Goal: Transaction & Acquisition: Book appointment/travel/reservation

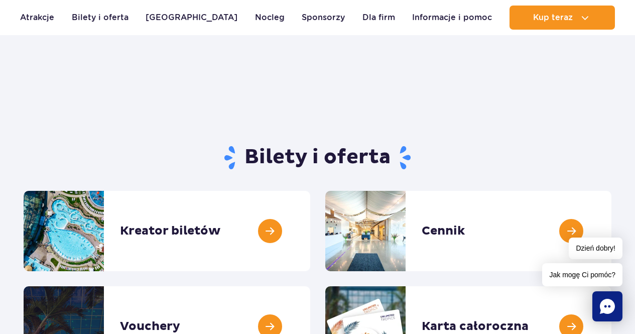
scroll to position [100, 0]
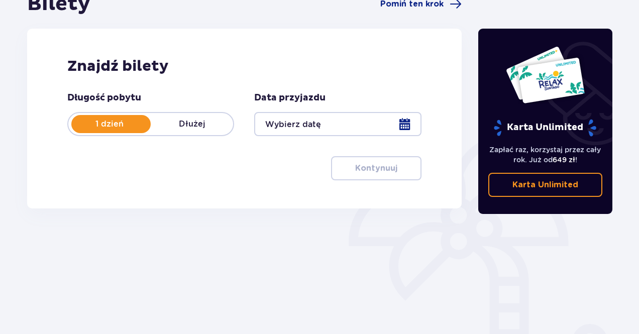
scroll to position [178, 0]
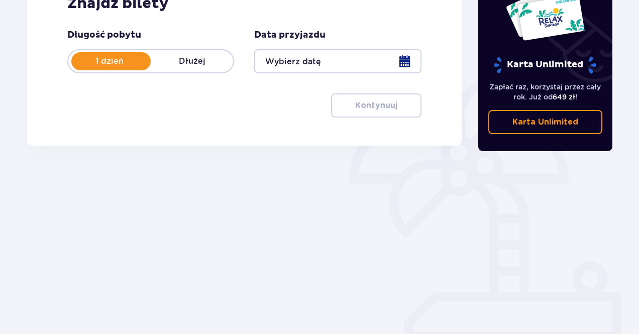
click at [364, 65] on div at bounding box center [337, 61] width 167 height 24
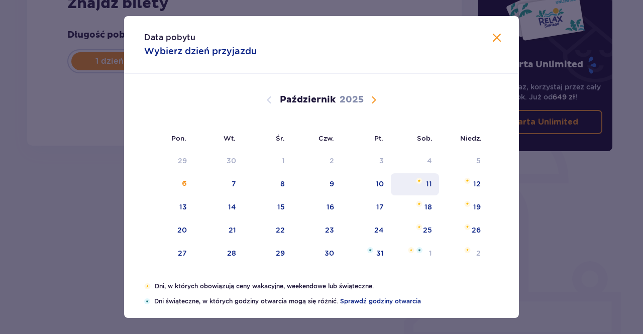
click at [423, 187] on div "11" at bounding box center [415, 184] width 49 height 22
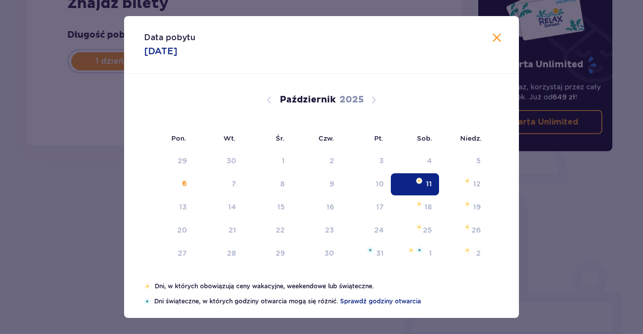
click at [423, 187] on div "11" at bounding box center [415, 184] width 49 height 22
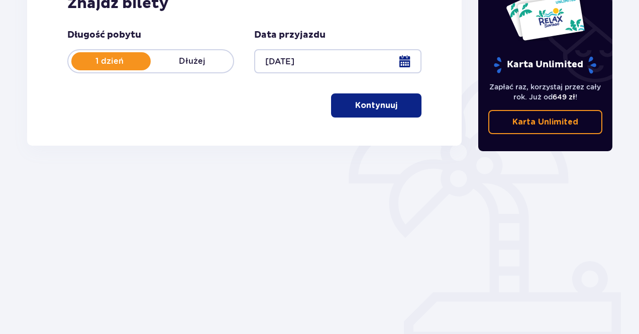
click at [383, 114] on button "Kontynuuj" at bounding box center [376, 105] width 90 height 24
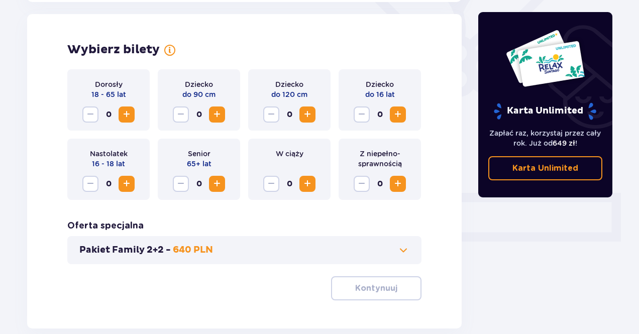
scroll to position [279, 0]
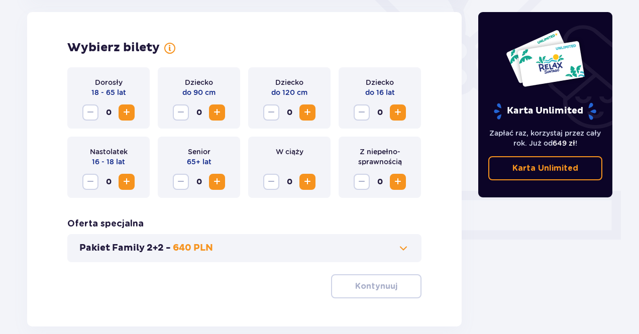
click at [130, 116] on span "Zwiększ" at bounding box center [127, 112] width 12 height 12
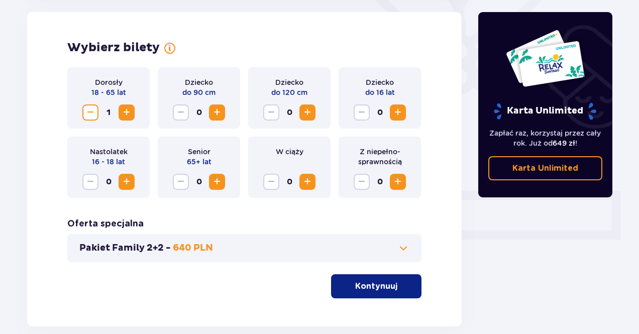
click at [130, 116] on span "Zwiększ" at bounding box center [127, 112] width 12 height 12
click at [311, 111] on span "Zwiększ" at bounding box center [307, 112] width 12 height 12
click at [408, 240] on div "Pakiet Family 2+2 - 640 PLN" at bounding box center [244, 248] width 354 height 28
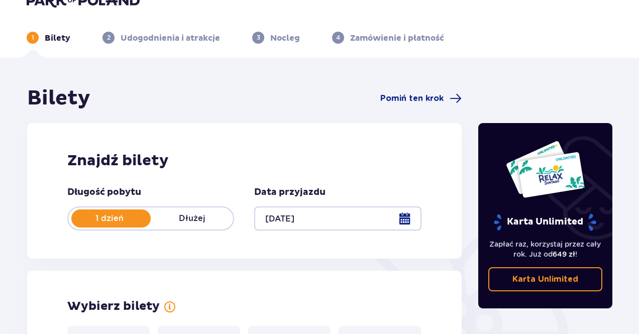
scroll to position [0, 0]
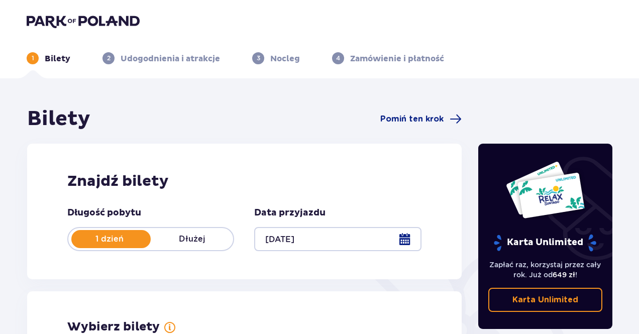
click at [327, 235] on div at bounding box center [337, 239] width 167 height 24
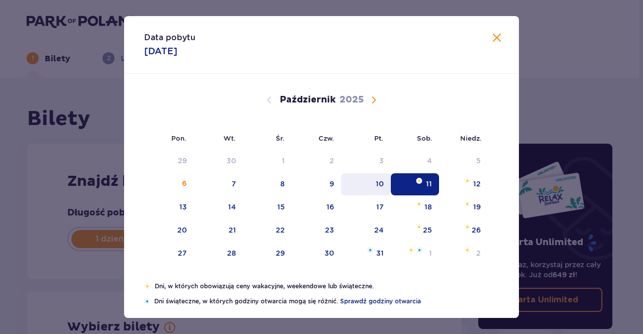
click at [371, 189] on div "10" at bounding box center [366, 184] width 50 height 22
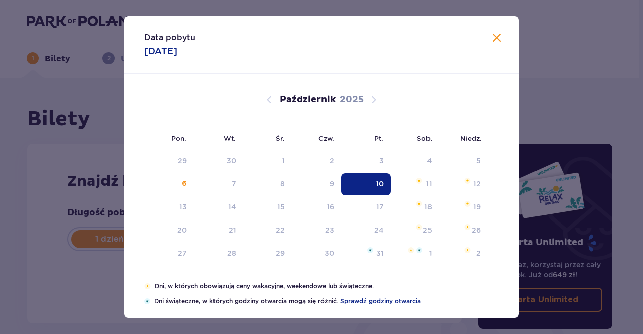
type input "10.10.25"
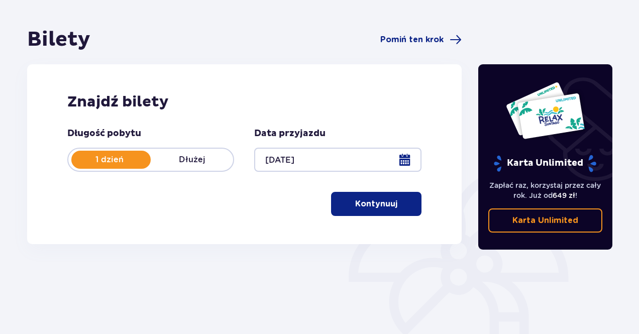
scroll to position [151, 0]
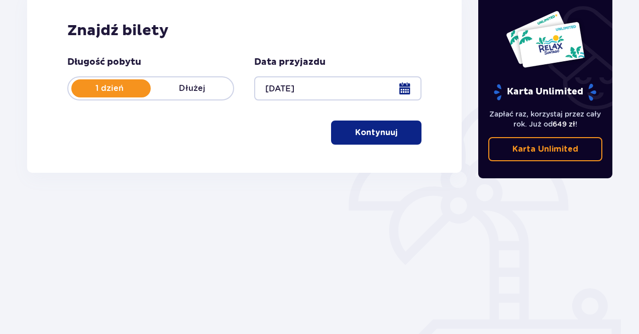
click at [384, 126] on button "Kontynuuj" at bounding box center [376, 133] width 90 height 24
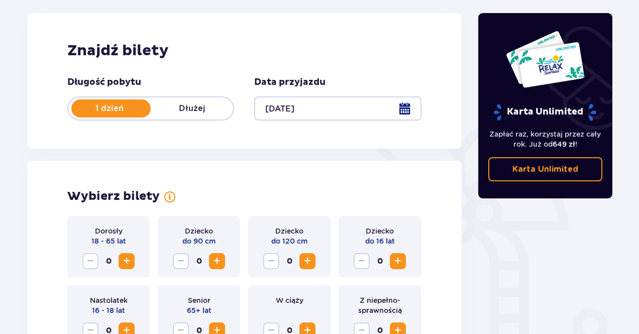
scroll to position [0, 0]
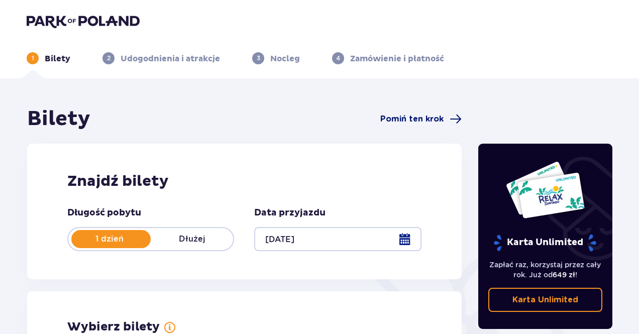
click at [434, 121] on span "Pomiń ten krok" at bounding box center [411, 118] width 63 height 11
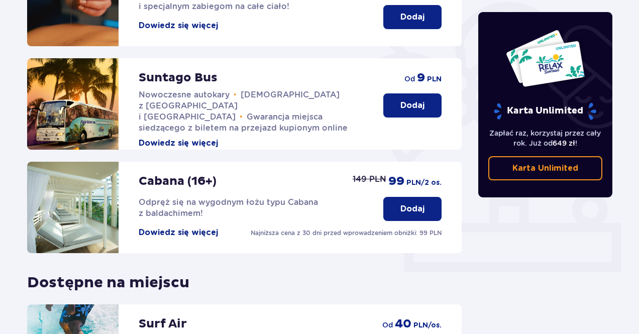
scroll to position [395, 0]
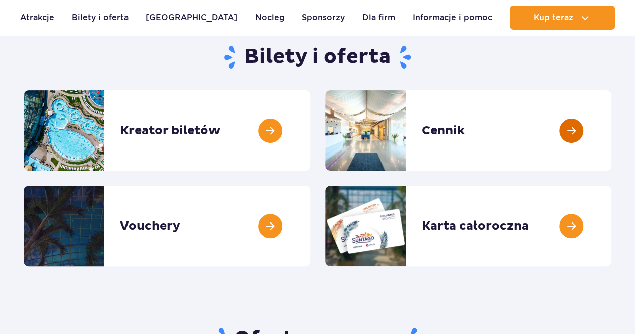
click at [612, 118] on link at bounding box center [612, 130] width 0 height 80
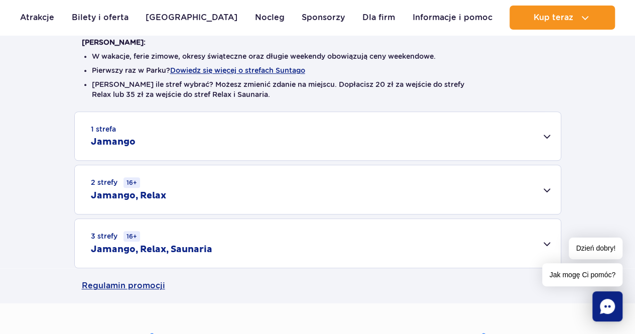
scroll to position [301, 0]
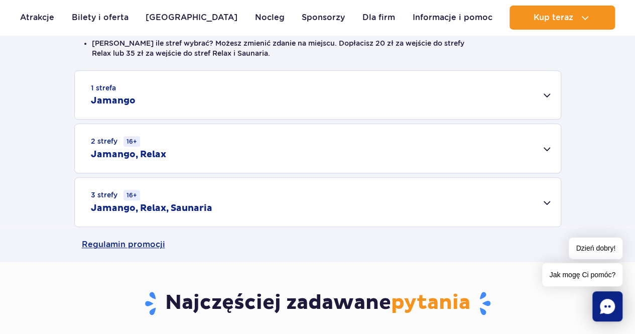
click at [298, 102] on div "1 strefa Jamango" at bounding box center [318, 95] width 486 height 48
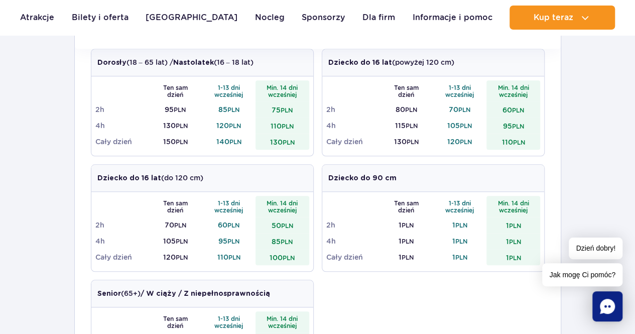
scroll to position [351, 0]
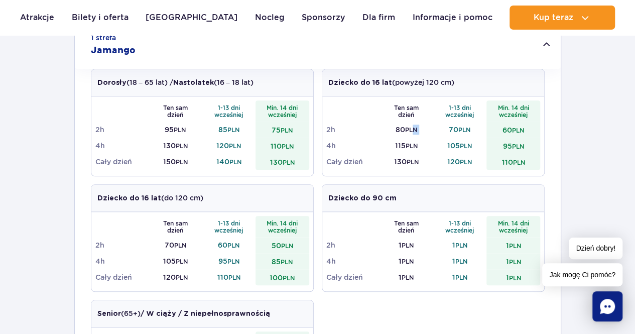
drag, startPoint x: 414, startPoint y: 129, endPoint x: 460, endPoint y: 123, distance: 46.6
click at [452, 127] on tr "2h 80 PLN 70 PLN 60 PLN" at bounding box center [433, 130] width 214 height 16
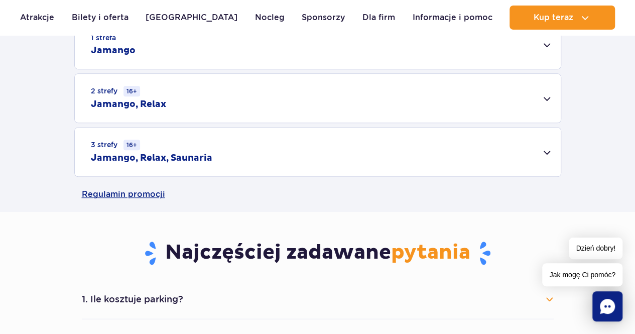
click at [465, 124] on td "70 PLN" at bounding box center [460, 130] width 54 height 16
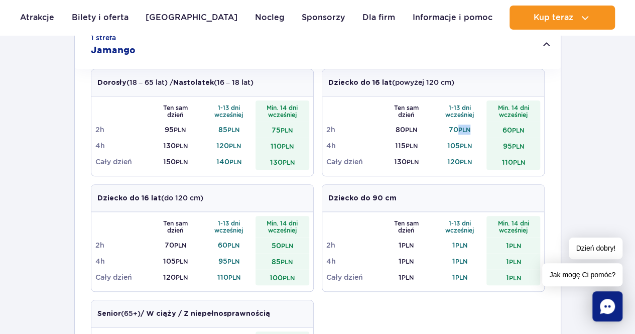
drag, startPoint x: 457, startPoint y: 127, endPoint x: 470, endPoint y: 129, distance: 12.8
click at [470, 129] on td "70 PLN" at bounding box center [460, 130] width 54 height 16
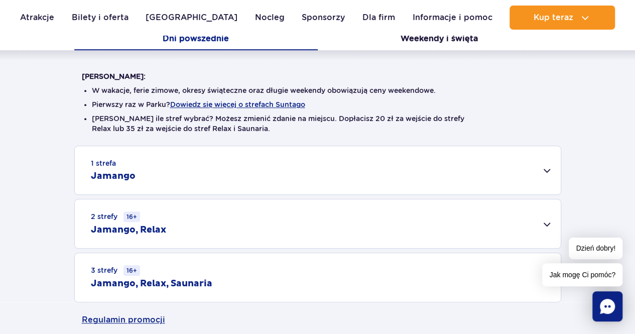
scroll to position [201, 0]
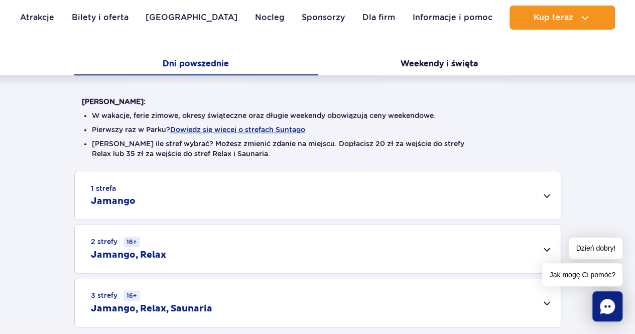
click at [452, 184] on div "1 strefa Jamango" at bounding box center [318, 195] width 486 height 48
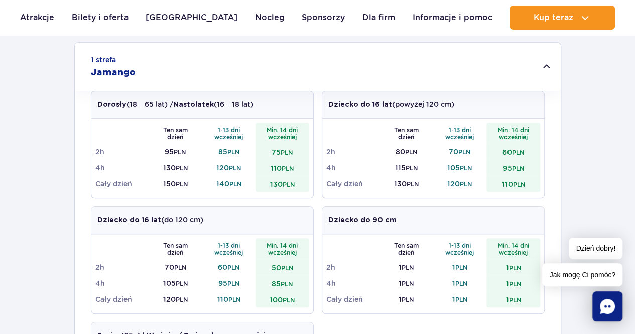
scroll to position [351, 0]
